Goal: Task Accomplishment & Management: Manage account settings

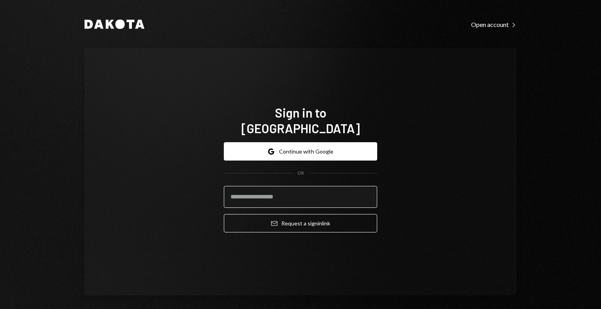
click at [252, 190] on input "email" at bounding box center [300, 197] width 153 height 22
type input "**********"
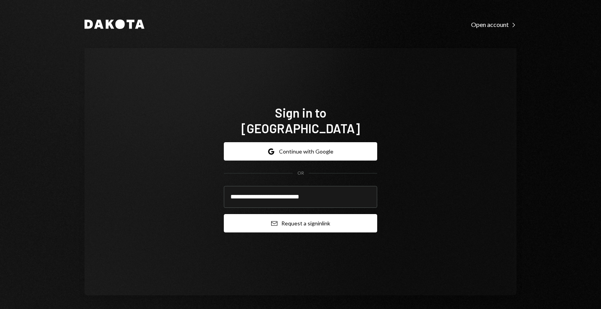
click at [313, 217] on button "Email Request a sign in link" at bounding box center [300, 223] width 153 height 18
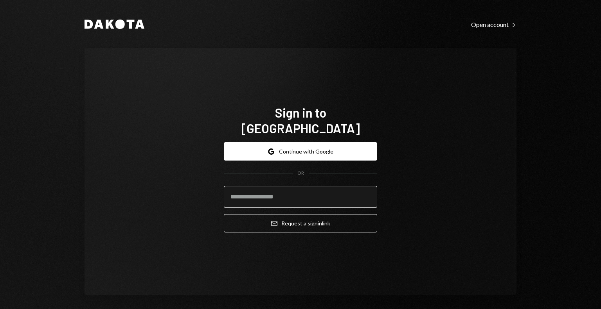
click at [337, 191] on input "email" at bounding box center [300, 197] width 153 height 22
click at [331, 201] on form "Google Continue with Google OR Email Request a sign in link" at bounding box center [300, 187] width 153 height 90
click at [332, 193] on input "email" at bounding box center [300, 197] width 153 height 22
type input "**********"
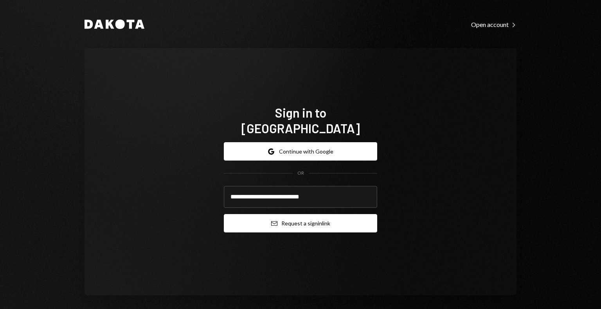
click at [334, 218] on button "Email Request a sign in link" at bounding box center [300, 223] width 153 height 18
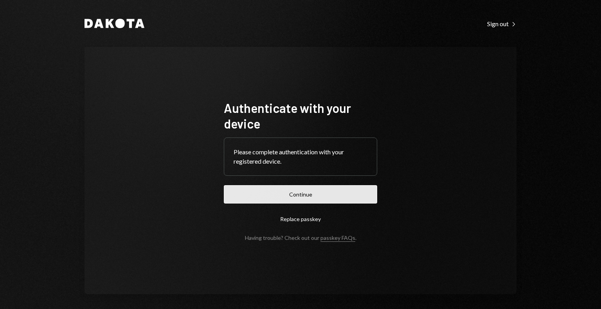
click at [336, 191] on button "Continue" at bounding box center [300, 194] width 153 height 18
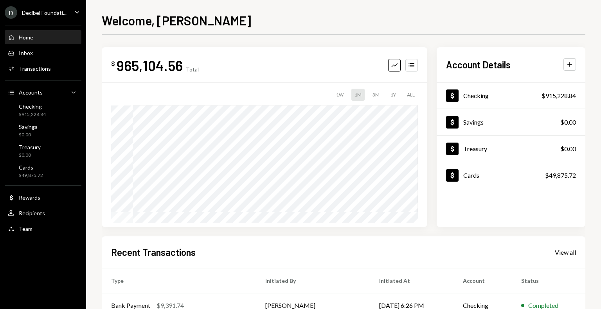
click at [75, 11] on icon "Caret Down" at bounding box center [77, 12] width 9 height 9
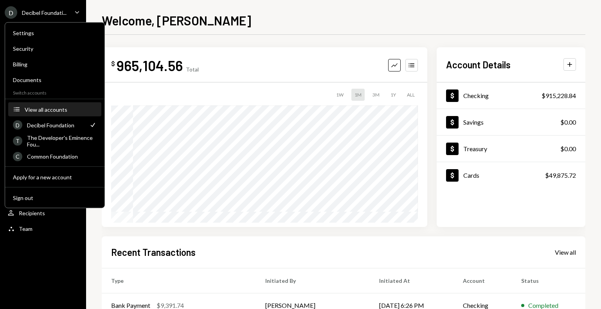
click at [68, 113] on button "Accounts View all accounts" at bounding box center [54, 110] width 93 height 14
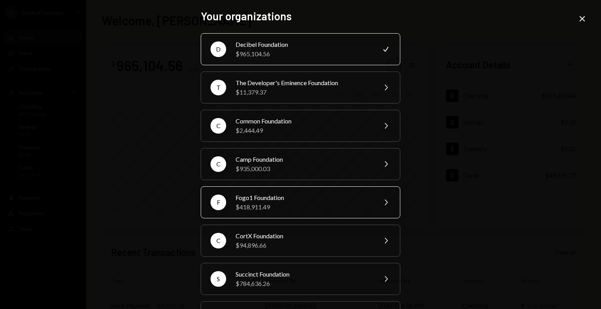
click at [262, 206] on div "$418,911.49" at bounding box center [304, 207] width 136 height 9
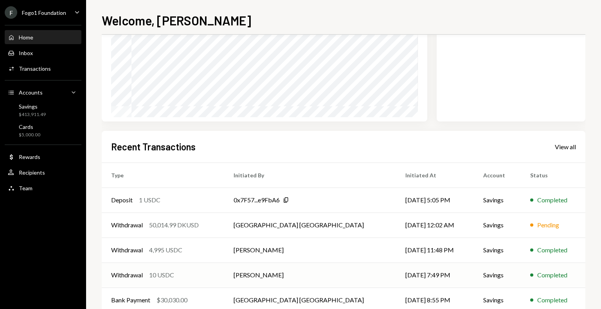
scroll to position [117, 0]
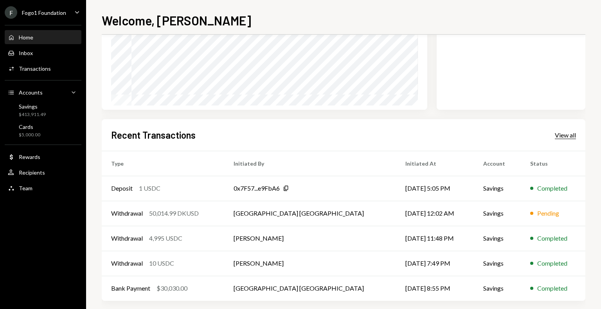
click at [567, 137] on div "View all" at bounding box center [565, 135] width 21 height 8
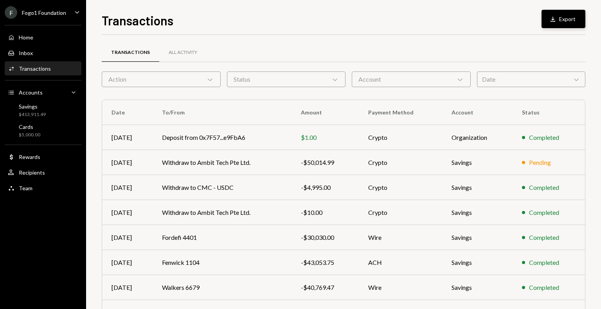
click at [546, 20] on button "Download Export" at bounding box center [563, 19] width 44 height 18
